Goal: Information Seeking & Learning: Learn about a topic

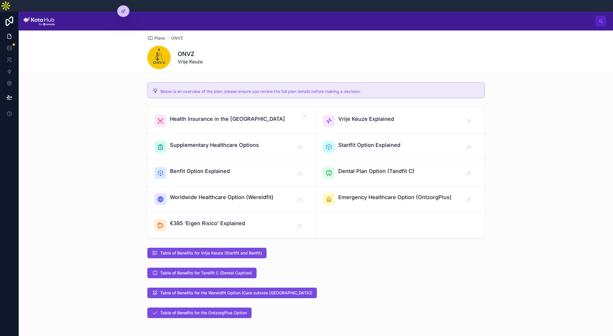
click at [285, 115] on div "Health Insurance in the [GEOGRAPHIC_DATA]" at bounding box center [232, 121] width 154 height 12
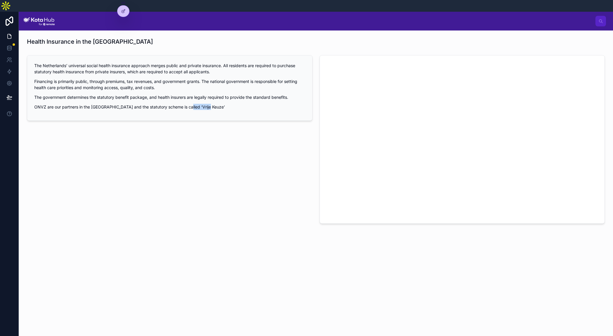
drag, startPoint x: 185, startPoint y: 95, endPoint x: 206, endPoint y: 96, distance: 20.2
click at [206, 104] on p "ONVZ are our partners in the [GEOGRAPHIC_DATA] and the statutory scheme is call…" at bounding box center [169, 107] width 271 height 6
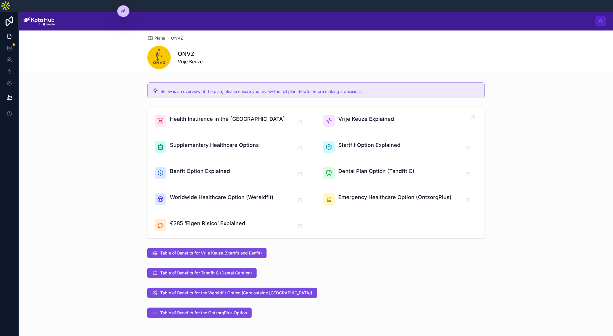
click at [364, 115] on span "Vrije Keuze Explained" at bounding box center [366, 119] width 56 height 8
click at [268, 141] on div "Supplementary Healthcare Options" at bounding box center [232, 147] width 154 height 12
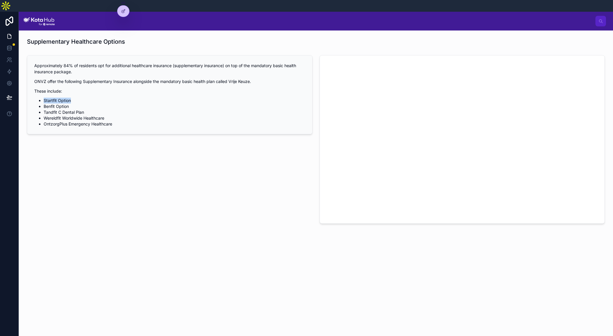
drag, startPoint x: 72, startPoint y: 88, endPoint x: 40, endPoint y: 89, distance: 31.9
click at [44, 97] on li "Startfit Option" at bounding box center [174, 100] width 261 height 6
drag, startPoint x: 49, startPoint y: 95, endPoint x: 81, endPoint y: 97, distance: 32.2
click at [81, 103] on li "Benfit Option" at bounding box center [174, 106] width 261 height 6
drag, startPoint x: 51, startPoint y: 100, endPoint x: 92, endPoint y: 100, distance: 41.0
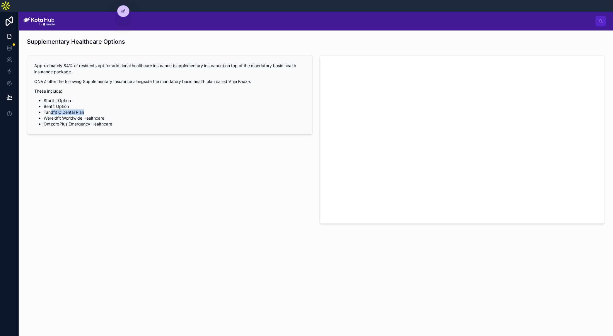
click at [92, 109] on li "Tandfit C Dental Plan" at bounding box center [174, 112] width 261 height 6
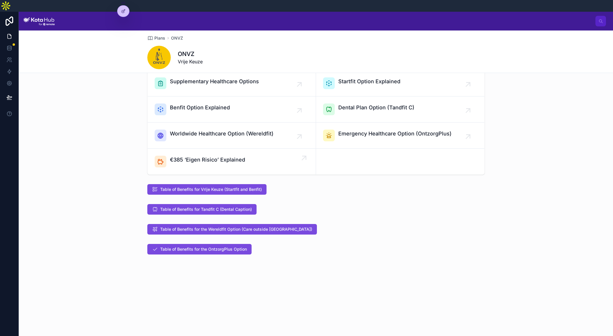
scroll to position [63, 0]
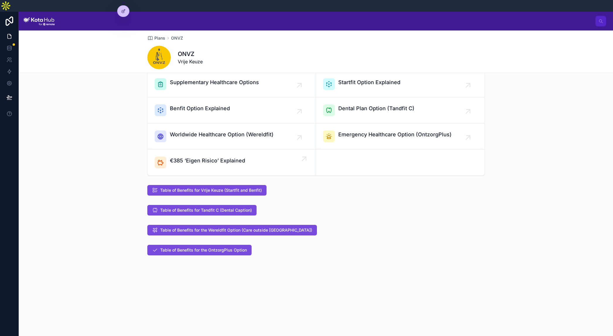
click at [273, 156] on div "€385 ‘Eigen Risico’ Explained" at bounding box center [232, 162] width 154 height 12
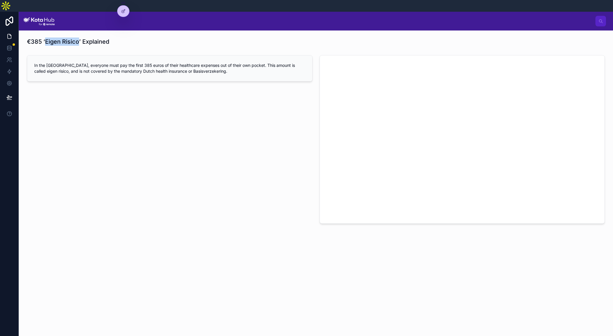
drag, startPoint x: 50, startPoint y: 28, endPoint x: 88, endPoint y: 64, distance: 52.0
click at [78, 37] on h1 "€385 ‘Eigen Risico’ Explained" at bounding box center [68, 41] width 82 height 8
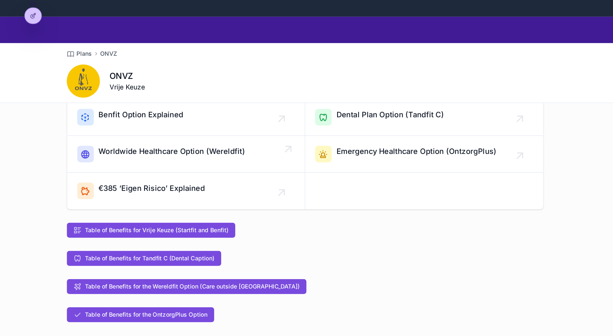
scroll to position [91, 0]
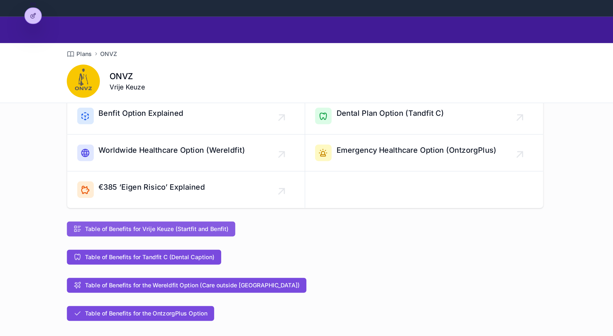
click at [219, 159] on span "Table of Benefits for Vrije Keuze (Startfit and Benfit)" at bounding box center [211, 162] width 102 height 6
